Goal: Information Seeking & Learning: Learn about a topic

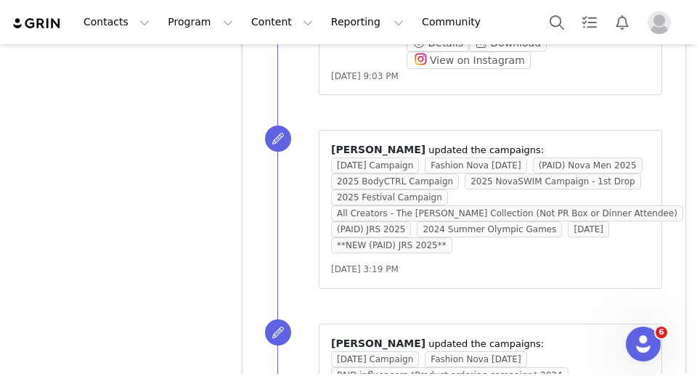
scroll to position [16808, 0]
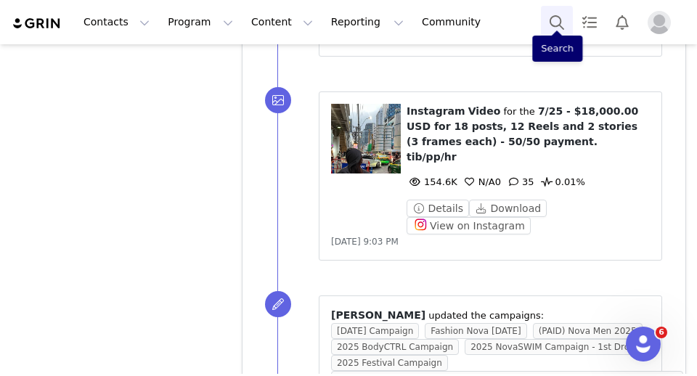
click at [556, 20] on button "Search" at bounding box center [557, 22] width 32 height 33
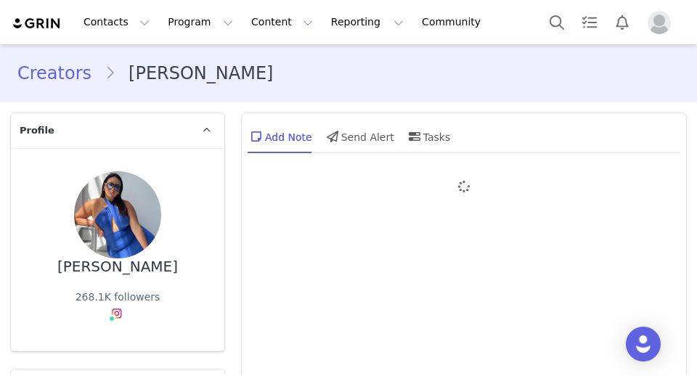
type input "+1 ([GEOGRAPHIC_DATA])"
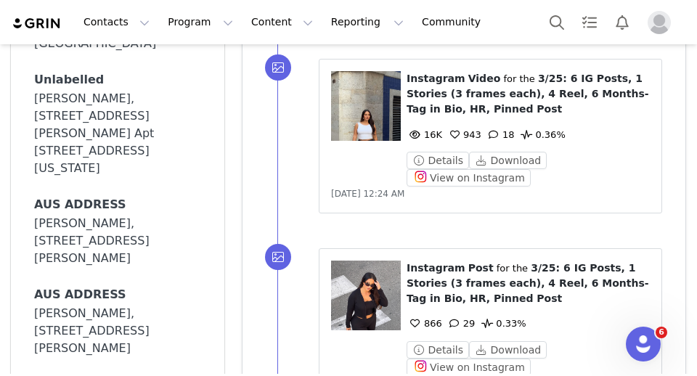
scroll to position [1627, 0]
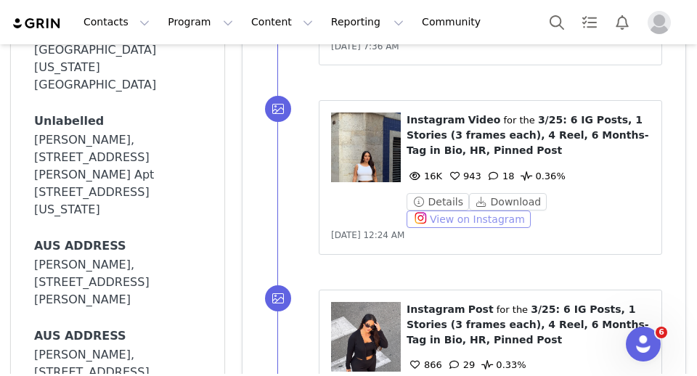
click at [441, 225] on button "View on Instagram" at bounding box center [468, 218] width 124 height 17
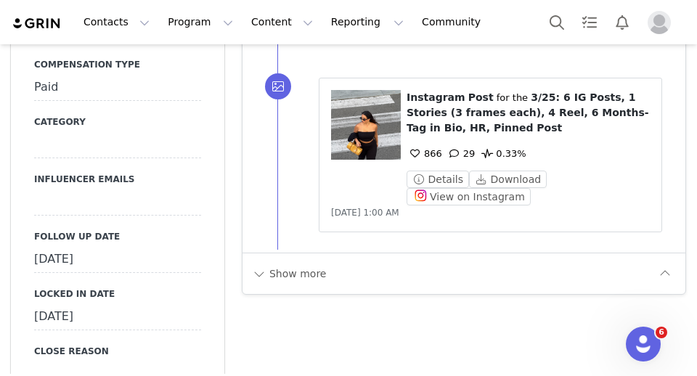
scroll to position [2314, 0]
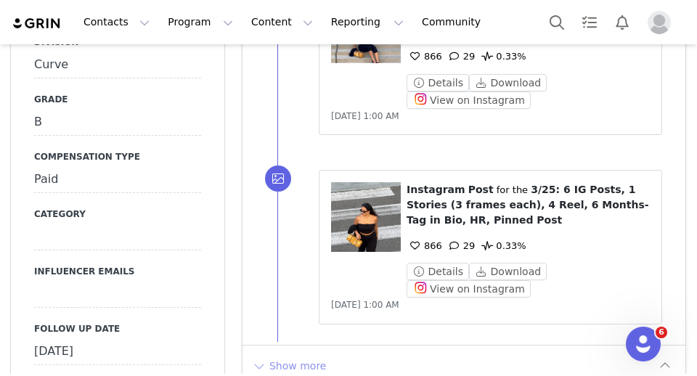
click at [295, 360] on button "Show more" at bounding box center [289, 365] width 76 height 23
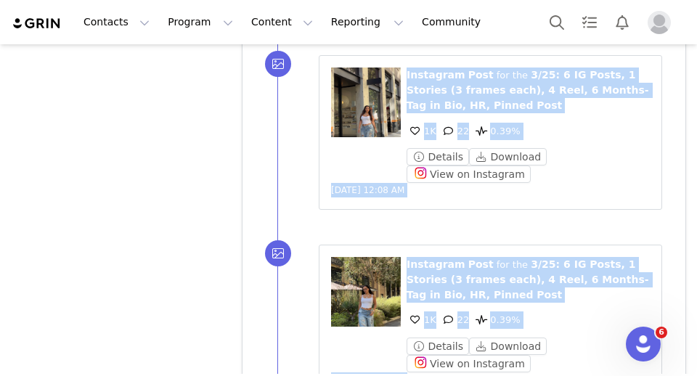
scroll to position [8384, 0]
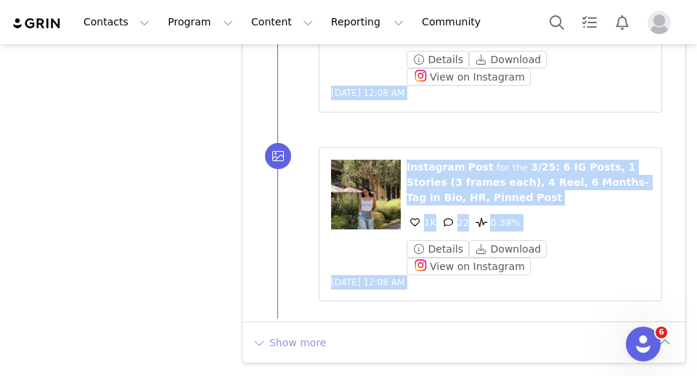
click at [312, 345] on button "Show more" at bounding box center [289, 342] width 76 height 23
click at [312, 345] on div at bounding box center [463, 377] width 443 height 110
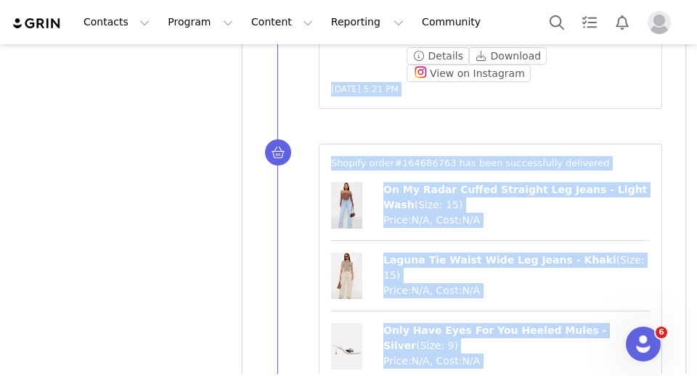
scroll to position [10228, 0]
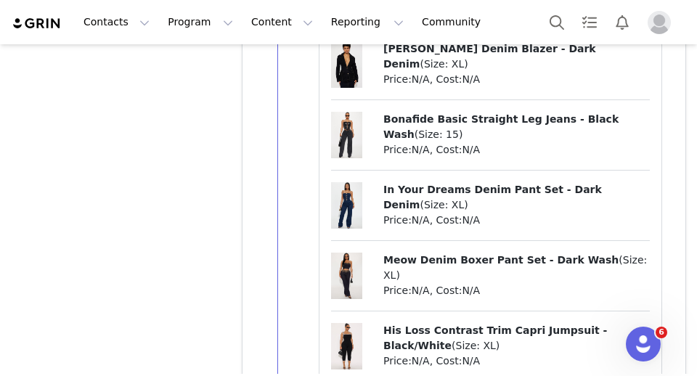
scroll to position [12068, 0]
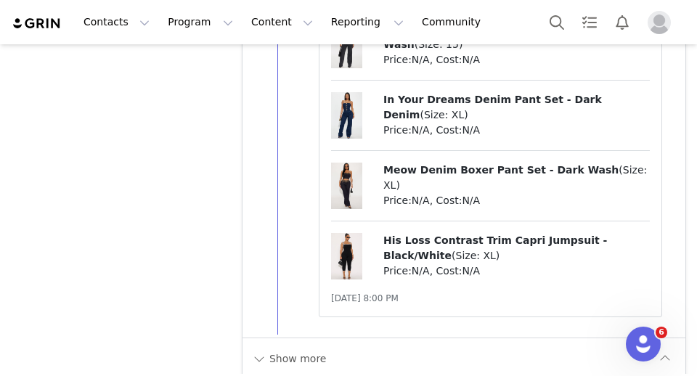
click at [303, 337] on div "Show more" at bounding box center [463, 357] width 443 height 41
click at [291, 347] on button "Show more" at bounding box center [289, 358] width 76 height 23
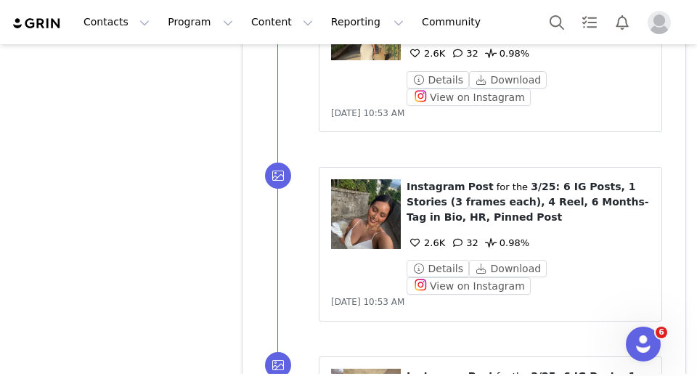
scroll to position [15837, 0]
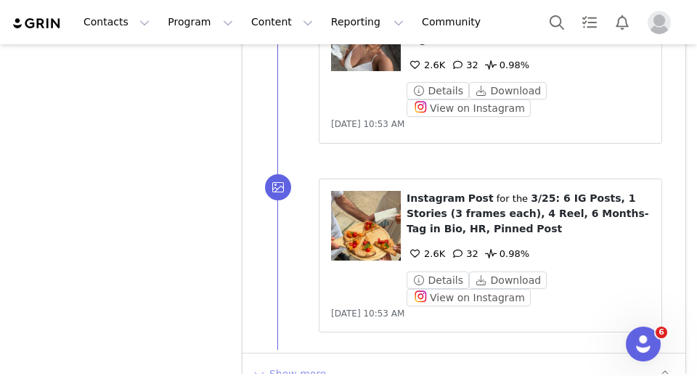
click at [303, 362] on button "Show more" at bounding box center [289, 373] width 76 height 23
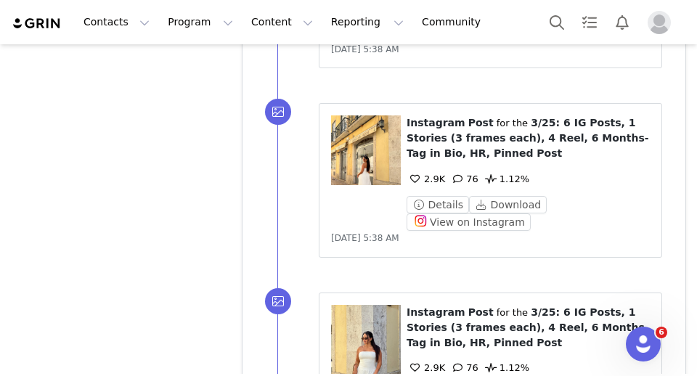
scroll to position [17728, 0]
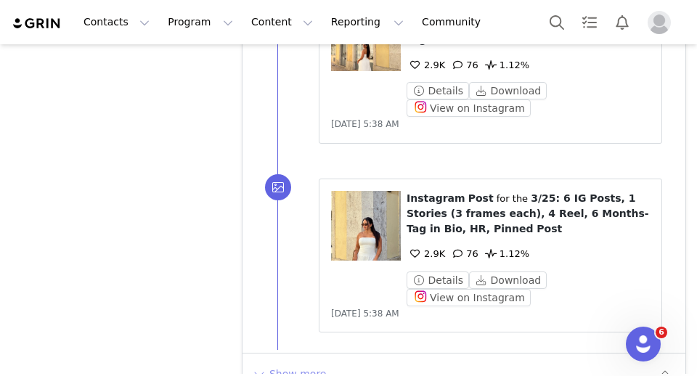
click at [306, 362] on button "Show more" at bounding box center [289, 373] width 76 height 23
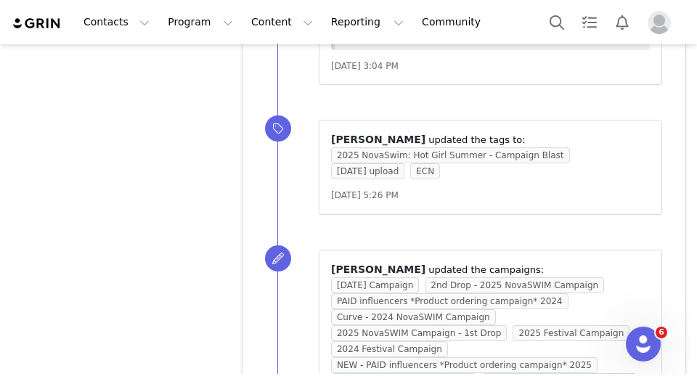
scroll to position [19559, 0]
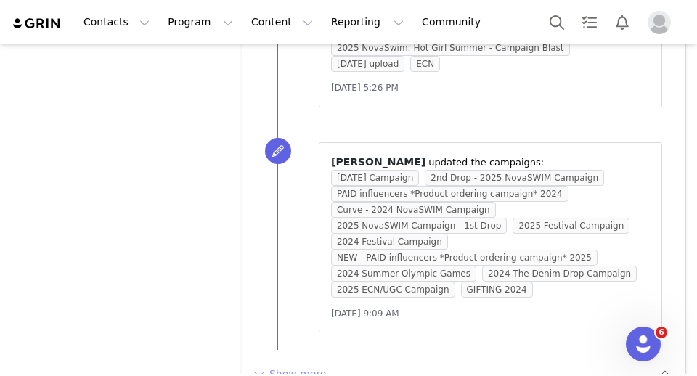
click at [305, 362] on button "Show more" at bounding box center [289, 373] width 76 height 23
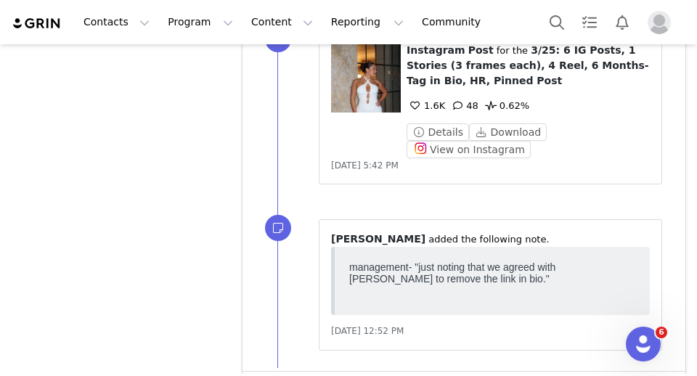
scroll to position [27262, 0]
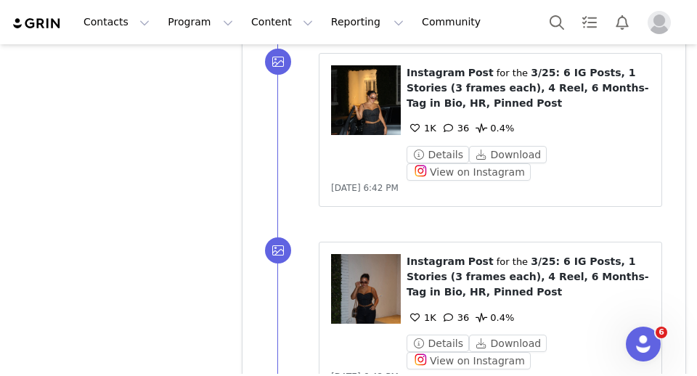
scroll to position [29117, 0]
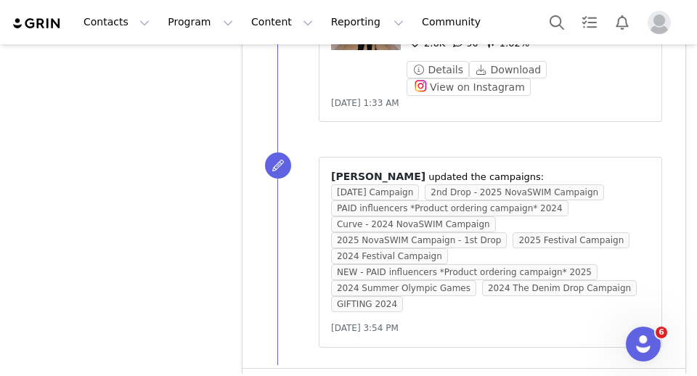
scroll to position [31044, 0]
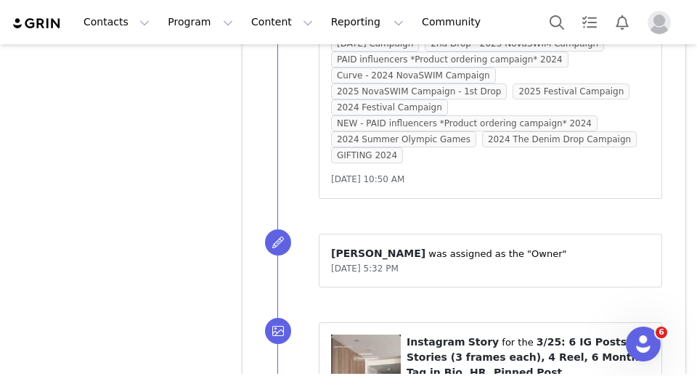
scroll to position [41782, 0]
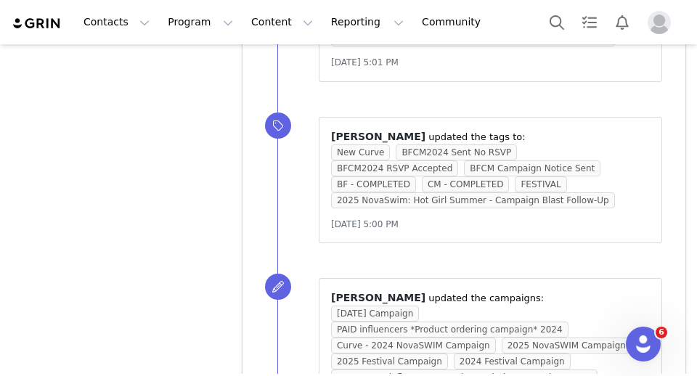
scroll to position [43736, 0]
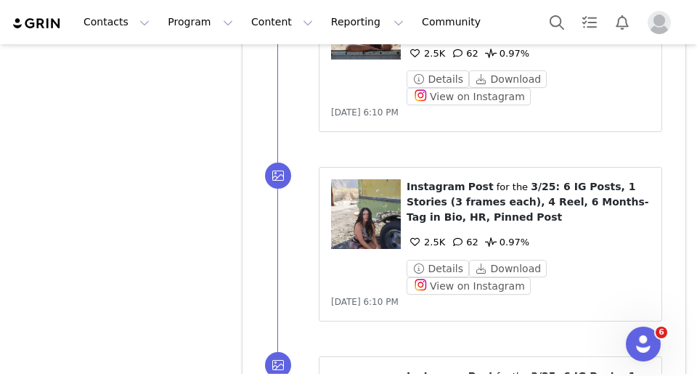
scroll to position [45627, 0]
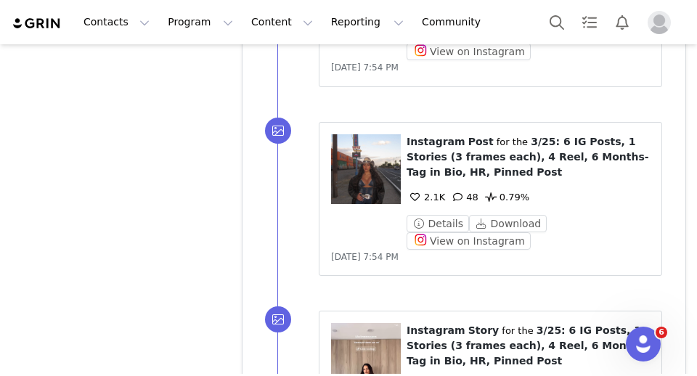
scroll to position [47193, 0]
